Goal: Transaction & Acquisition: Purchase product/service

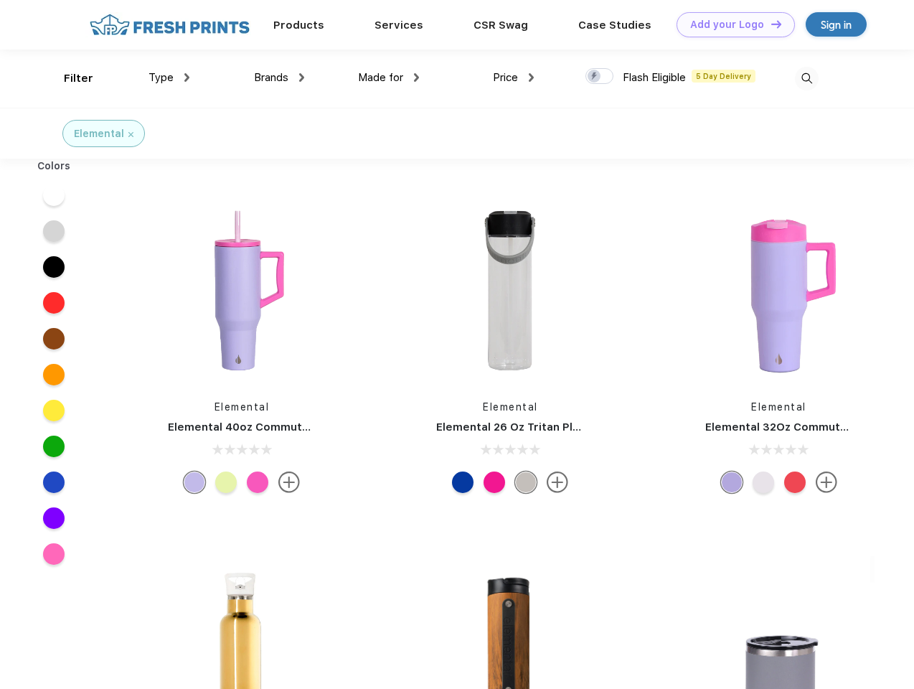
click at [730, 24] on link "Add your Logo Design Tool" at bounding box center [736, 24] width 118 height 25
click at [0, 0] on div "Design Tool" at bounding box center [0, 0] width 0 height 0
click at [770, 24] on link "Add your Logo Design Tool" at bounding box center [736, 24] width 118 height 25
click at [69, 78] on div "Filter" at bounding box center [78, 78] width 29 height 17
click at [169, 77] on span "Type" at bounding box center [161, 77] width 25 height 13
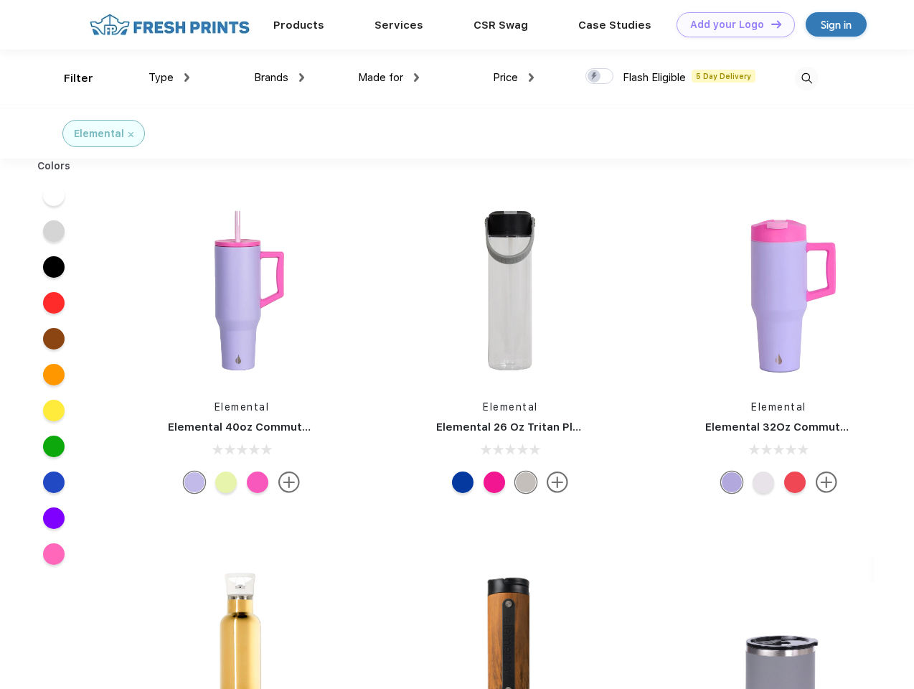
click at [279, 77] on span "Brands" at bounding box center [271, 77] width 34 height 13
click at [389, 77] on span "Made for" at bounding box center [380, 77] width 45 height 13
click at [514, 77] on span "Price" at bounding box center [505, 77] width 25 height 13
click at [600, 77] on div at bounding box center [600, 76] width 28 height 16
click at [595, 77] on input "checkbox" at bounding box center [590, 71] width 9 height 9
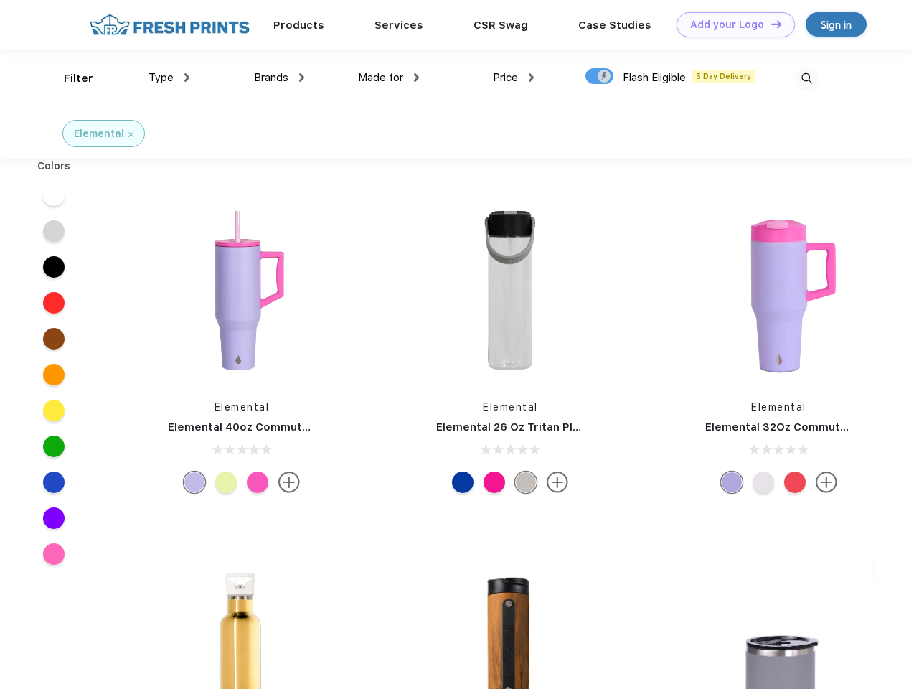
click at [807, 78] on img at bounding box center [807, 79] width 24 height 24
